Goal: Information Seeking & Learning: Learn about a topic

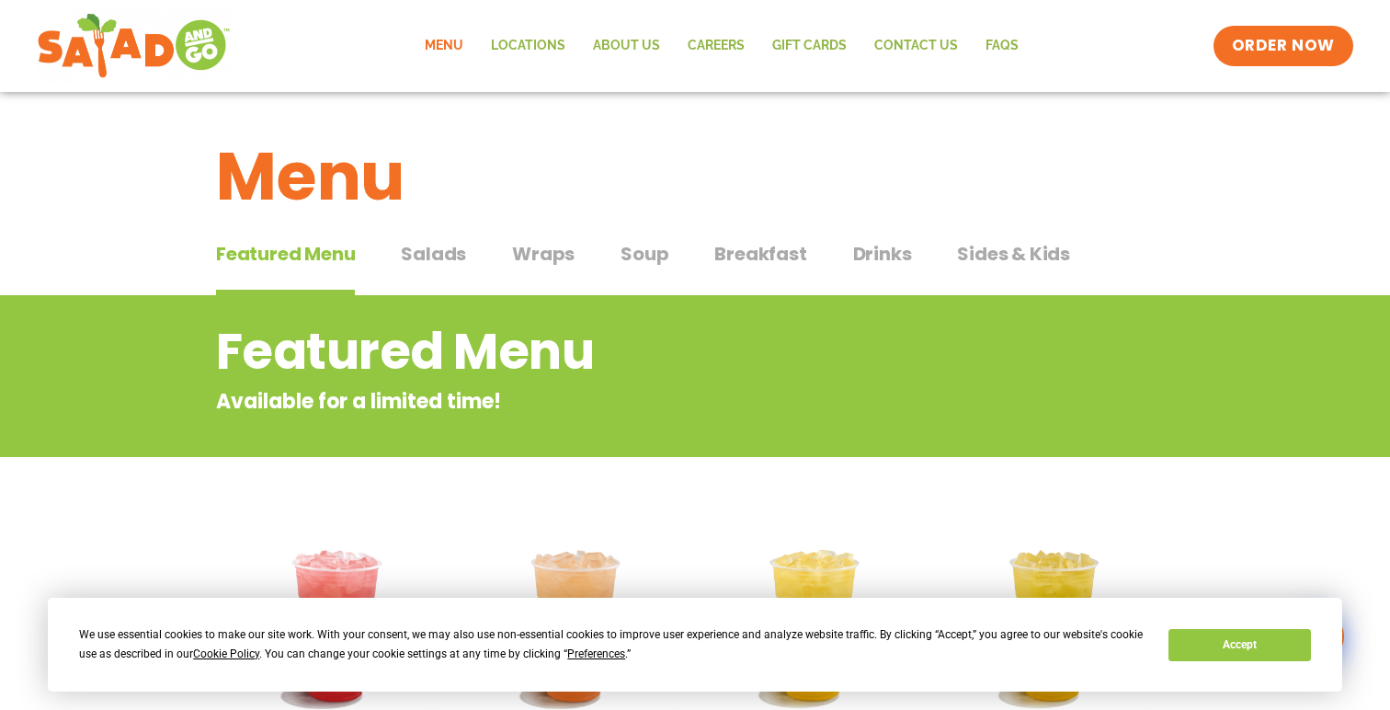
click at [427, 261] on span "Salads" at bounding box center [433, 254] width 65 height 28
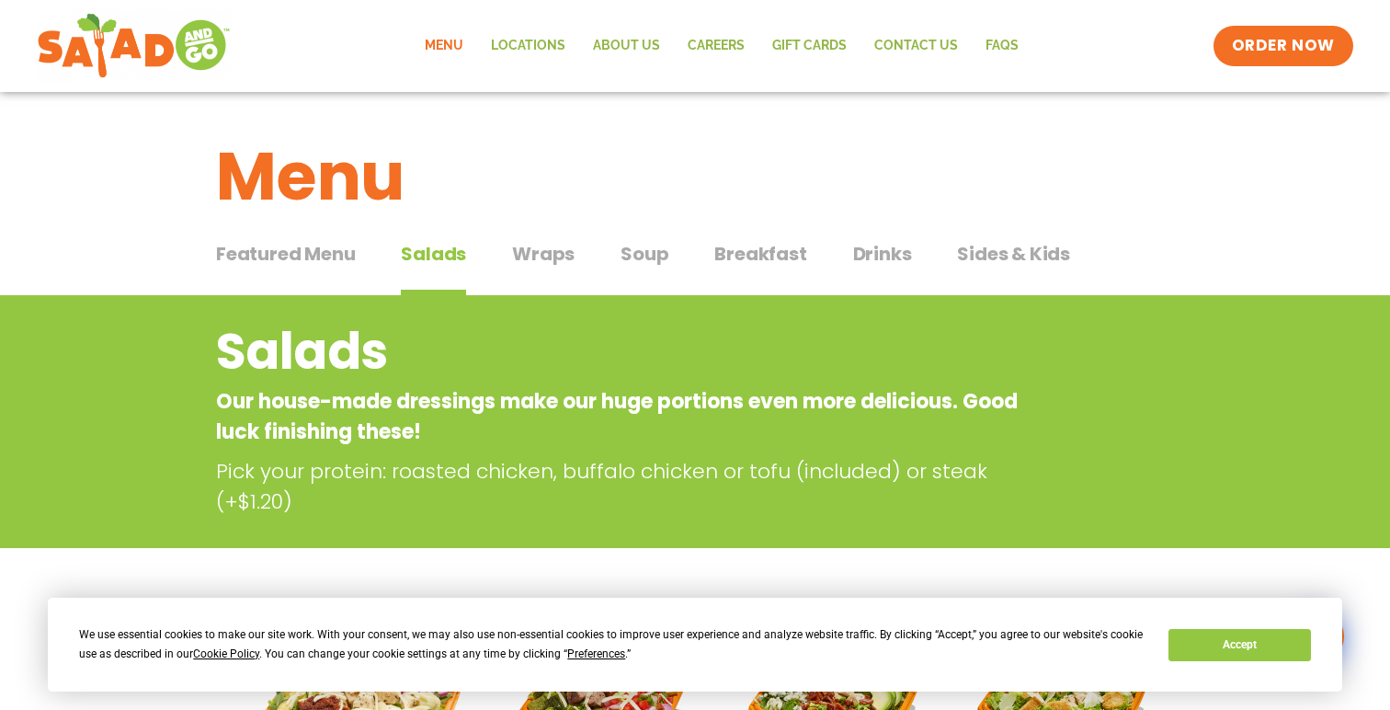
click at [1059, 251] on span "Sides & Kids" at bounding box center [1013, 254] width 113 height 28
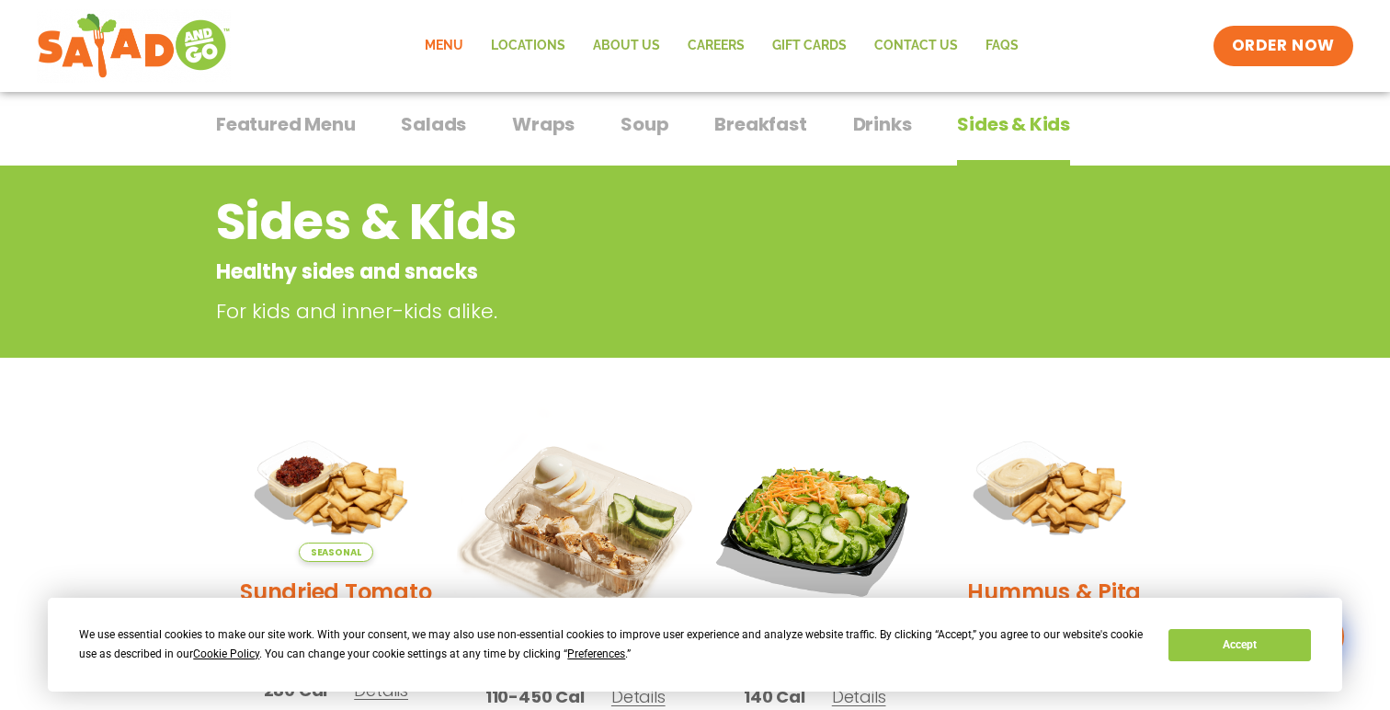
scroll to position [128, 0]
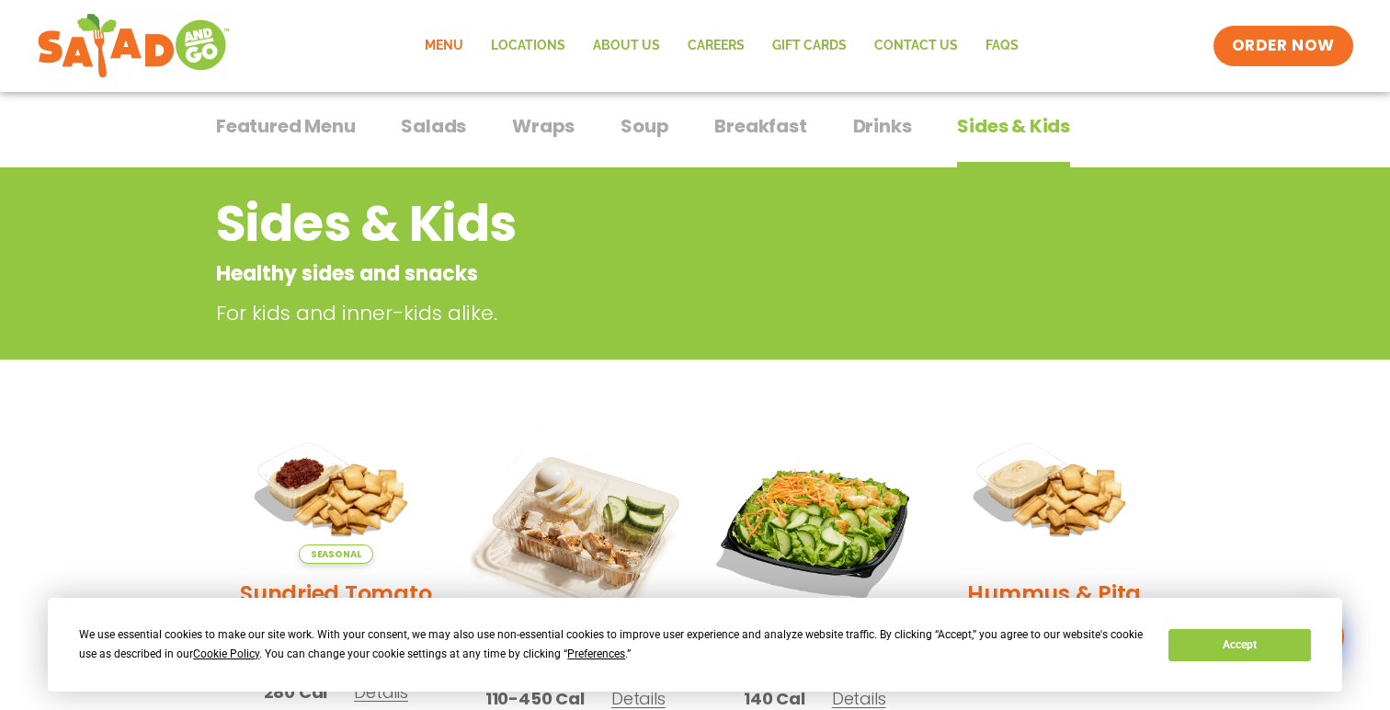
click at [315, 138] on span "Featured Menu" at bounding box center [285, 126] width 139 height 28
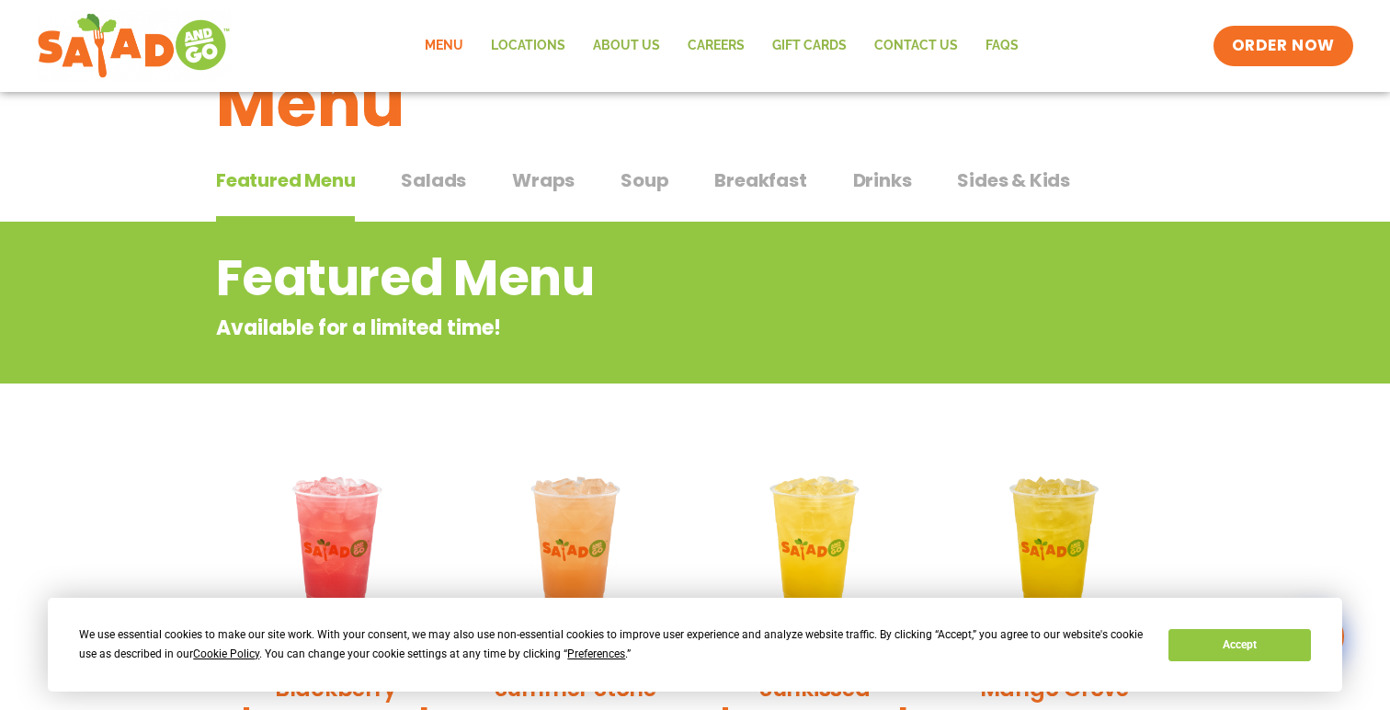
click at [438, 186] on span "Salads" at bounding box center [433, 180] width 65 height 28
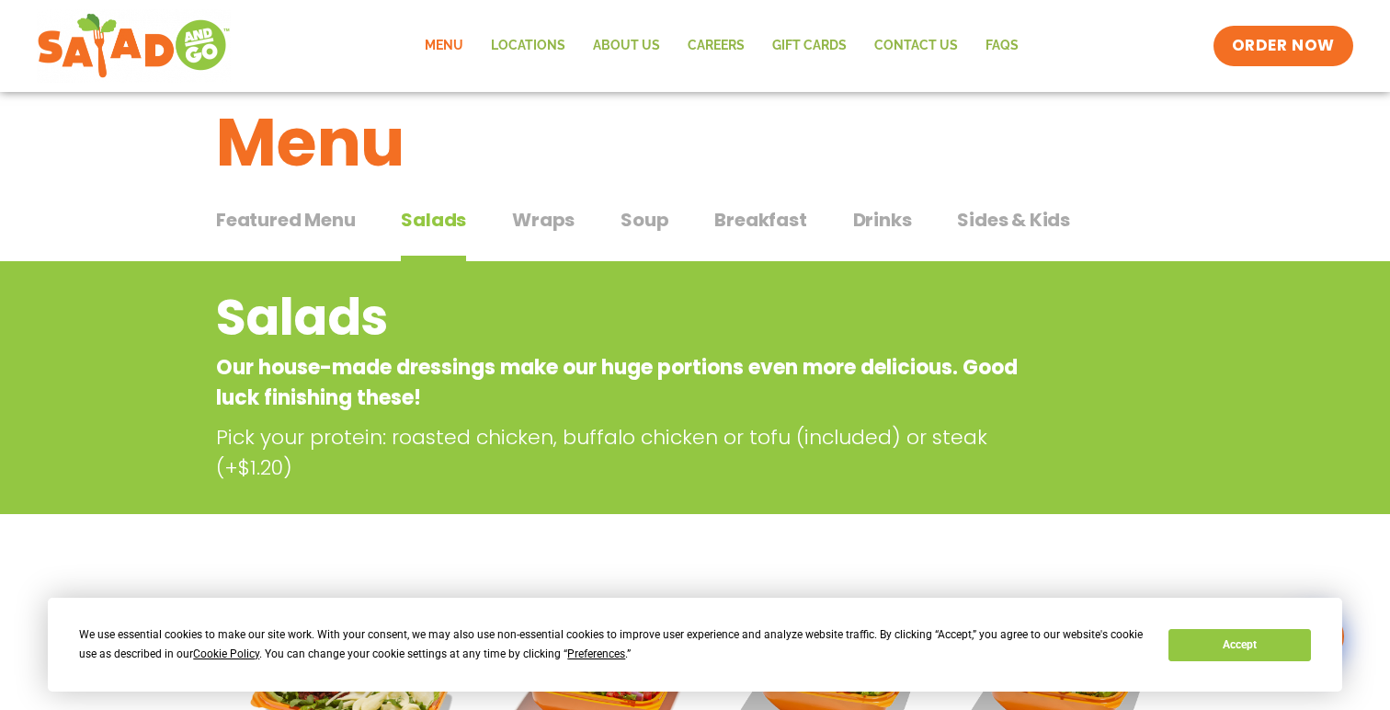
scroll to position [1, 0]
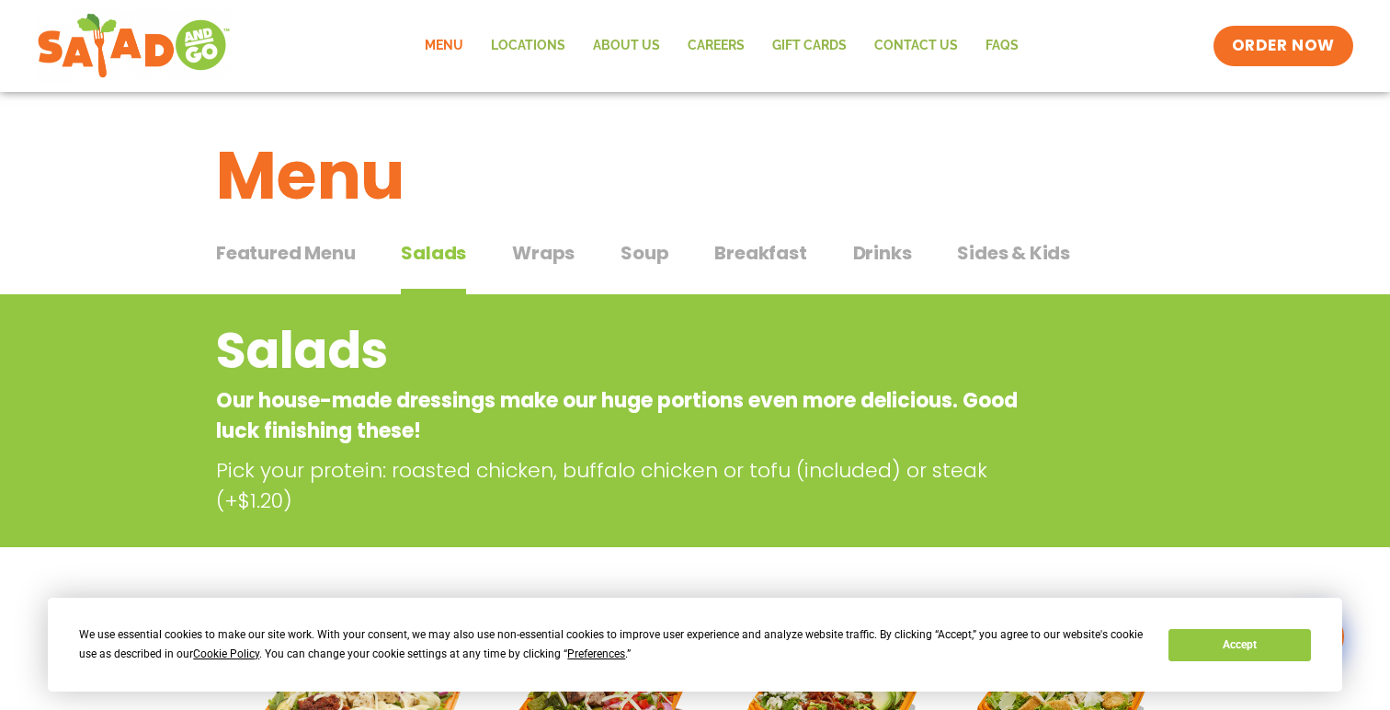
click at [558, 256] on span "Wraps" at bounding box center [543, 253] width 63 height 28
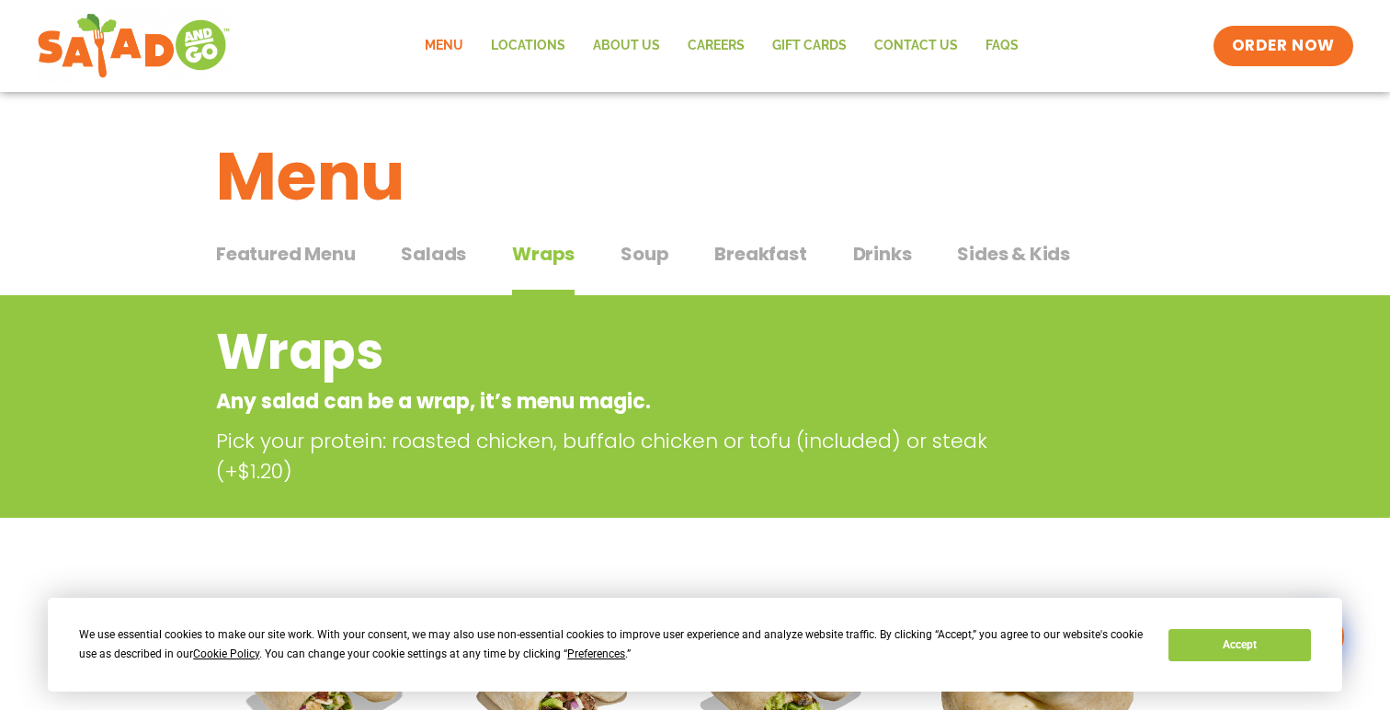
click at [994, 255] on span "Sides & Kids" at bounding box center [1013, 254] width 113 height 28
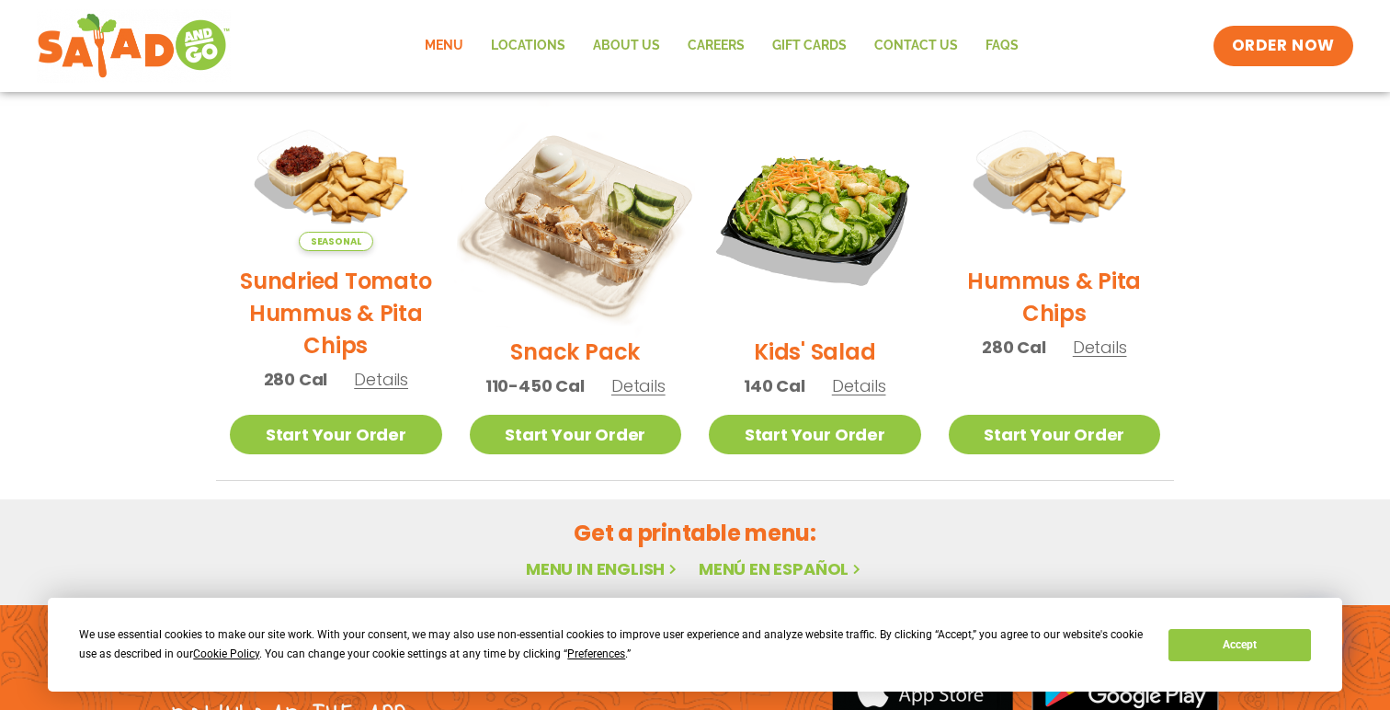
scroll to position [459, 0]
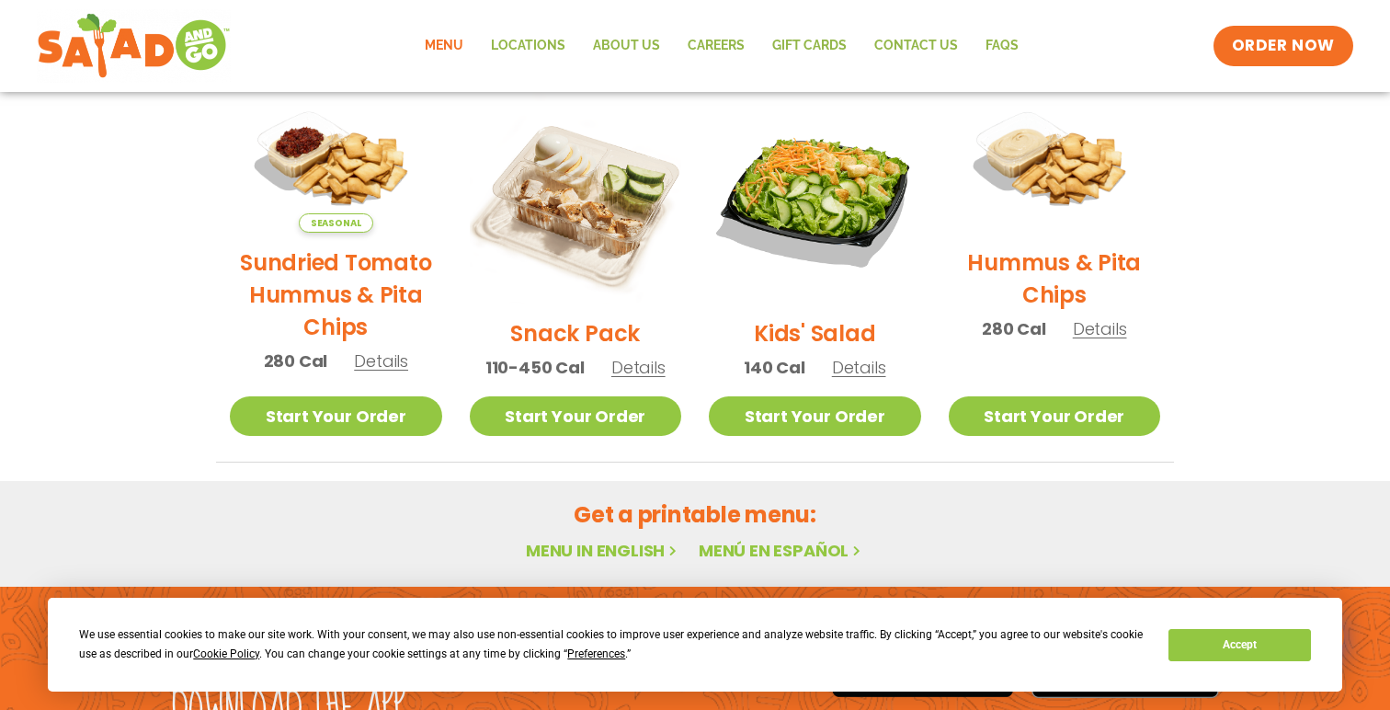
click at [636, 367] on span "Details" at bounding box center [638, 367] width 54 height 23
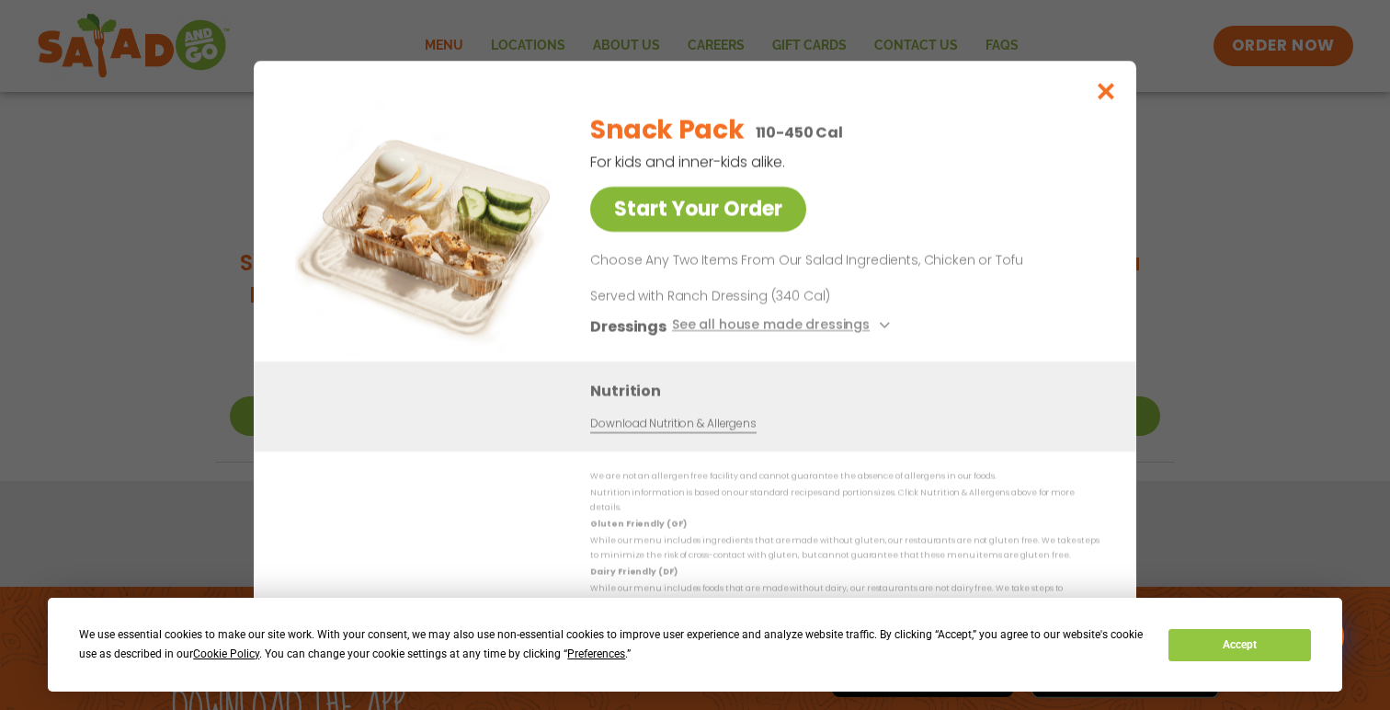
click at [758, 216] on link "Start Your Order" at bounding box center [698, 209] width 216 height 45
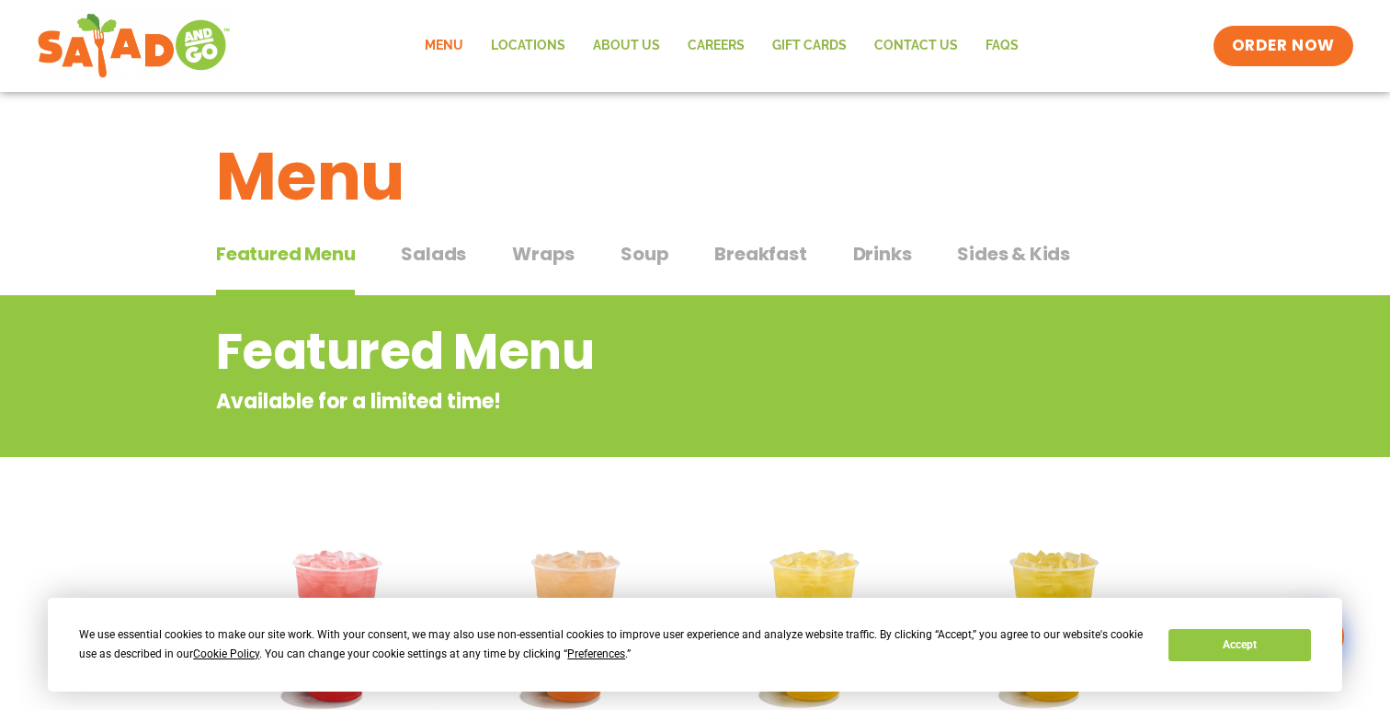
click at [446, 256] on span "Salads" at bounding box center [433, 254] width 65 height 28
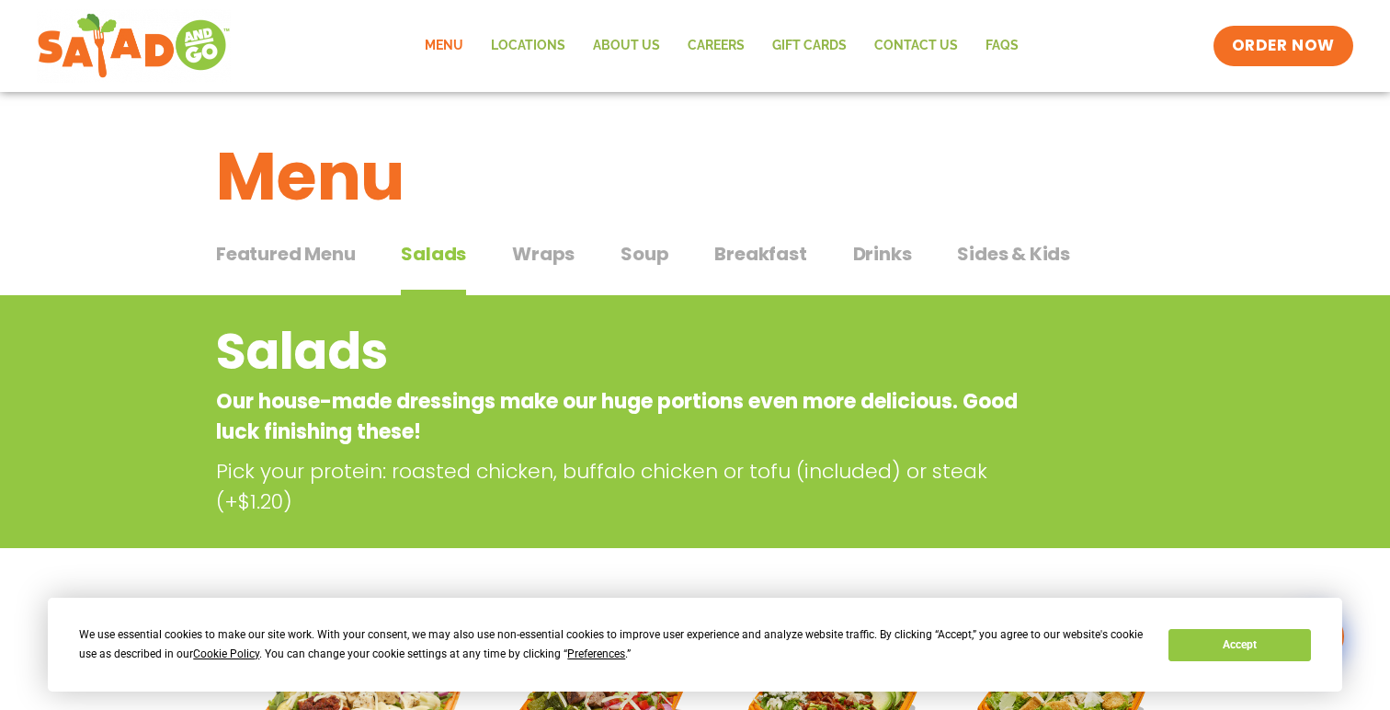
click at [518, 250] on span "Wraps" at bounding box center [543, 254] width 63 height 28
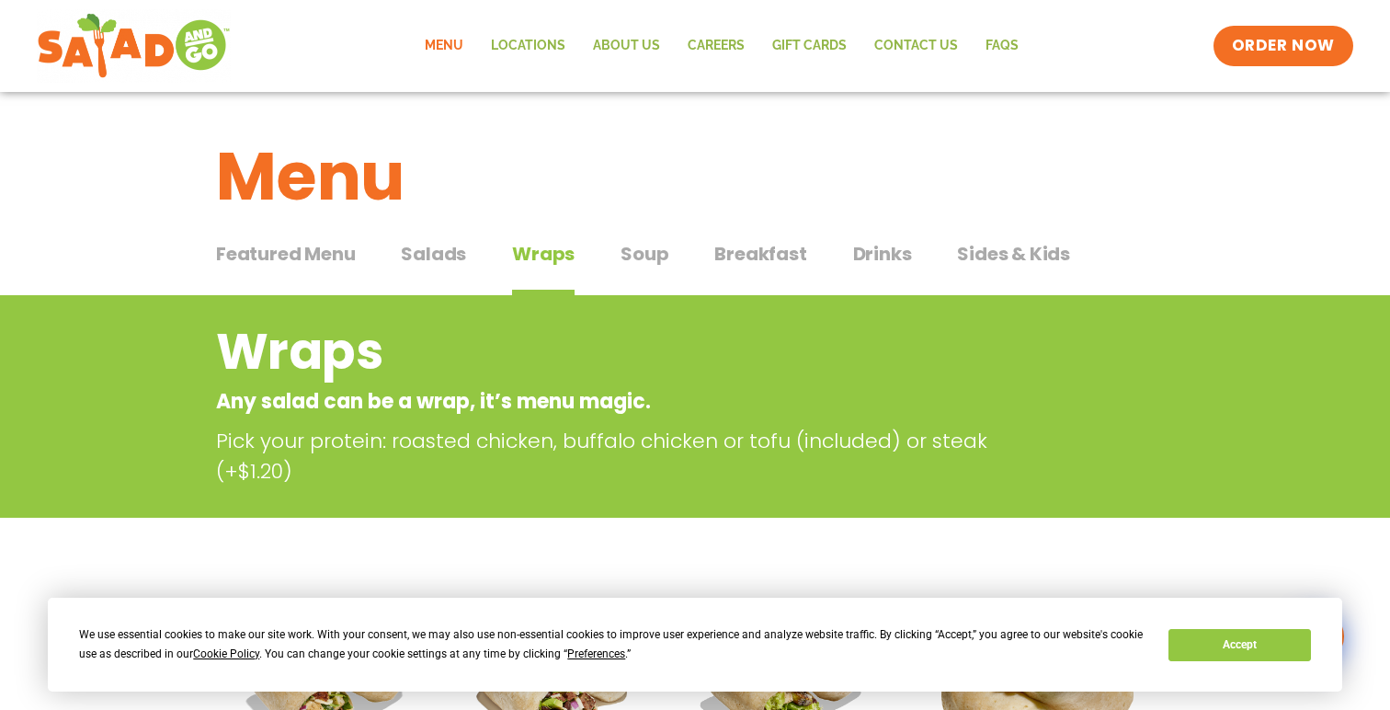
click at [648, 254] on span "Soup" at bounding box center [645, 254] width 48 height 28
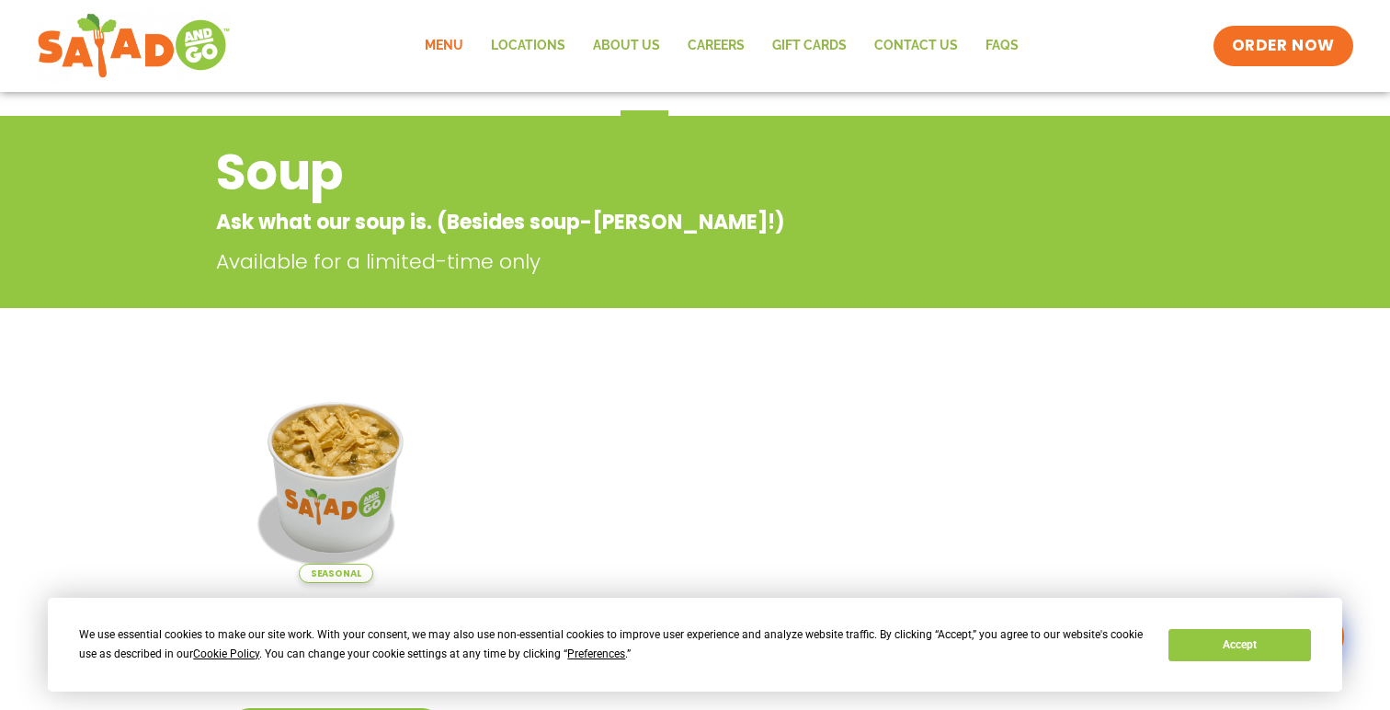
scroll to position [107, 0]
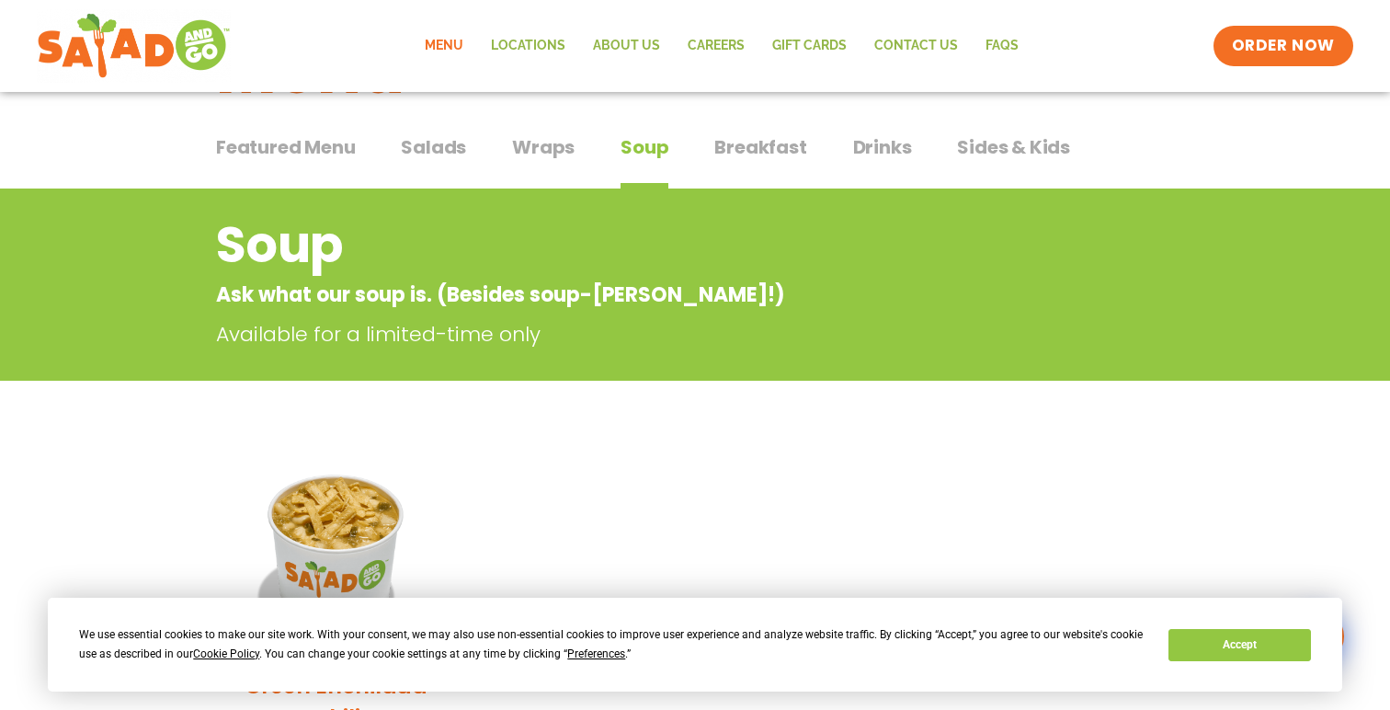
click at [714, 137] on span "Breakfast" at bounding box center [760, 147] width 92 height 28
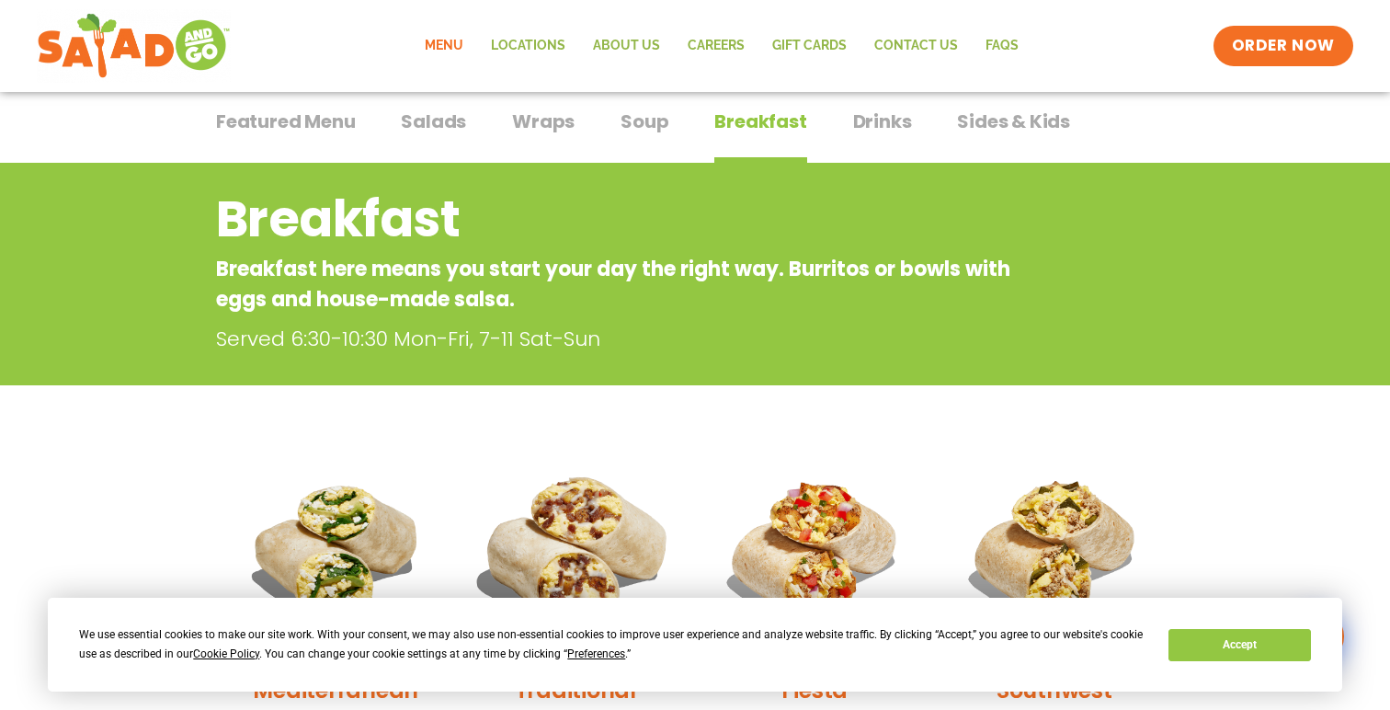
scroll to position [108, 0]
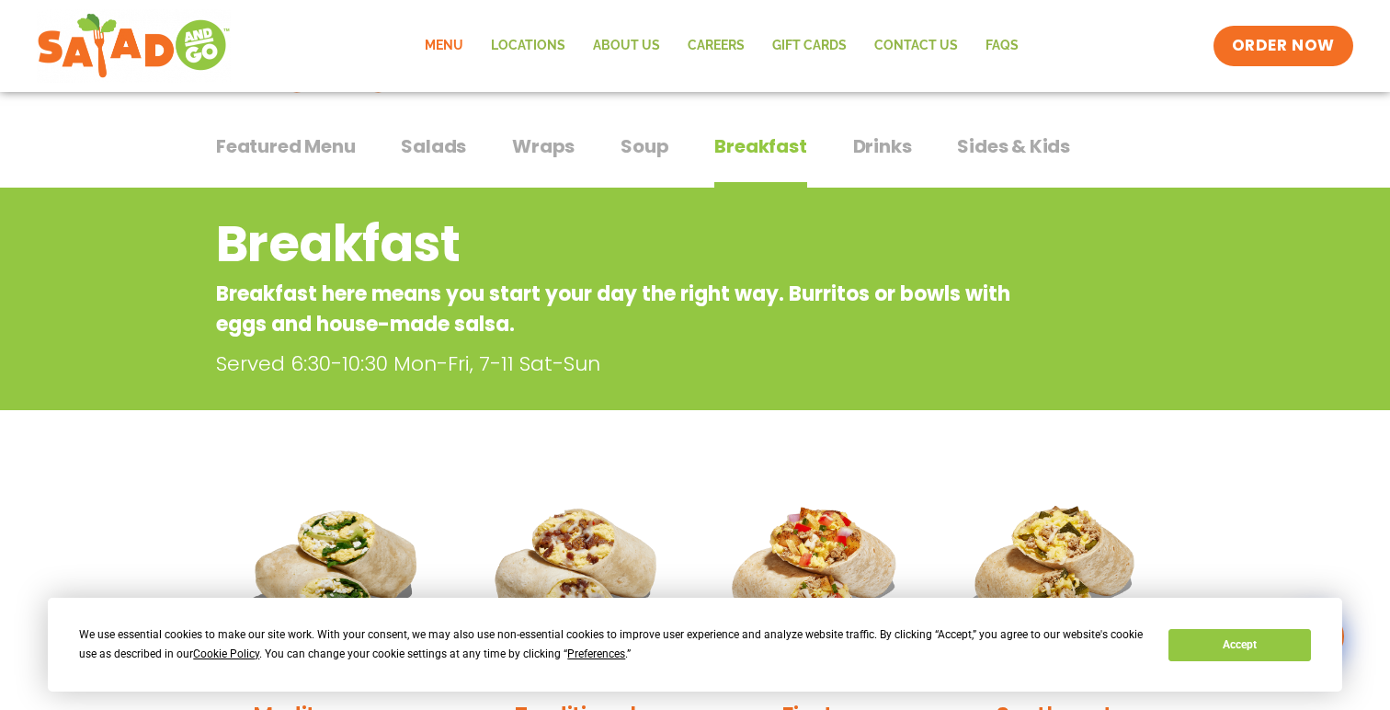
click at [540, 154] on span "Wraps" at bounding box center [543, 146] width 63 height 28
